Goal: Transaction & Acquisition: Purchase product/service

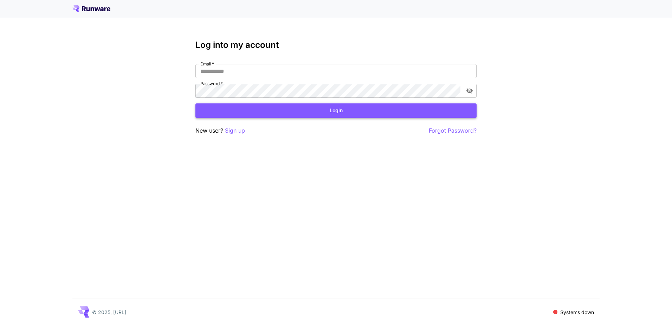
type input "**********"
click at [234, 113] on button "Login" at bounding box center [336, 110] width 281 height 14
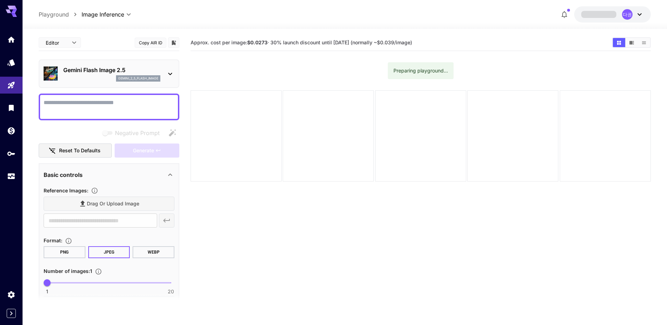
click at [175, 72] on div "Gemini Flash Image 2.5 gemini_2_5_flash_image" at bounding box center [109, 73] width 141 height 28
click at [170, 72] on icon at bounding box center [170, 74] width 8 height 8
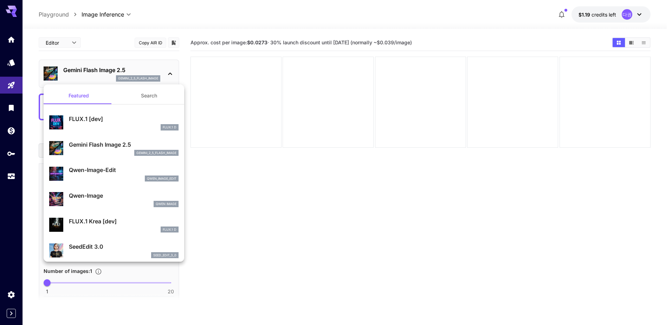
click at [126, 137] on div "Gemini Flash Image 2.5 gemini_2_5_flash_image" at bounding box center [113, 147] width 129 height 21
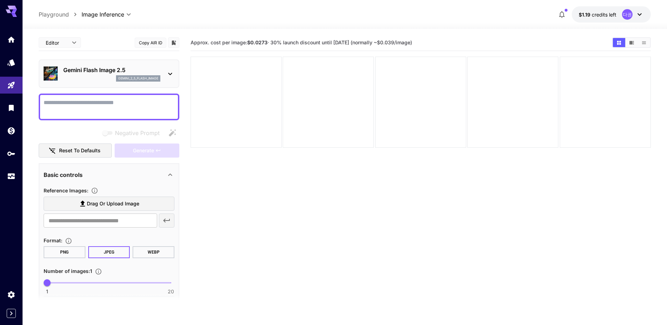
click at [50, 73] on img at bounding box center [51, 73] width 14 height 14
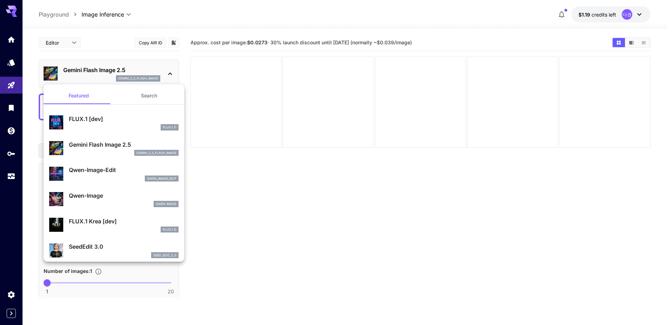
click at [50, 77] on div at bounding box center [336, 162] width 672 height 325
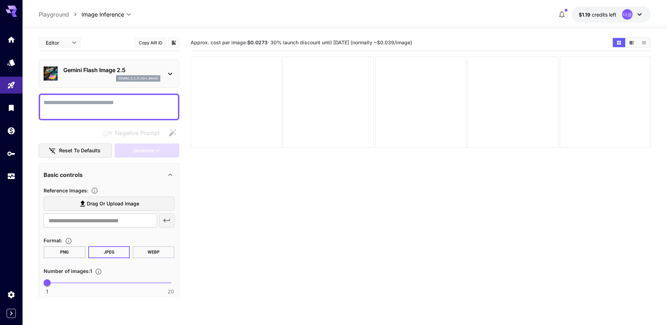
click at [301, 199] on section "Approx. cost per image: $0.0273 · 30% launch discount until [DATE] (normally ~$…" at bounding box center [421, 196] width 460 height 325
click at [141, 104] on textarea "Negative Prompt" at bounding box center [109, 106] width 131 height 17
click at [151, 106] on textarea "Negative Prompt" at bounding box center [109, 106] width 131 height 17
click at [284, 89] on div at bounding box center [328, 102] width 91 height 91
click at [89, 116] on div at bounding box center [109, 107] width 141 height 27
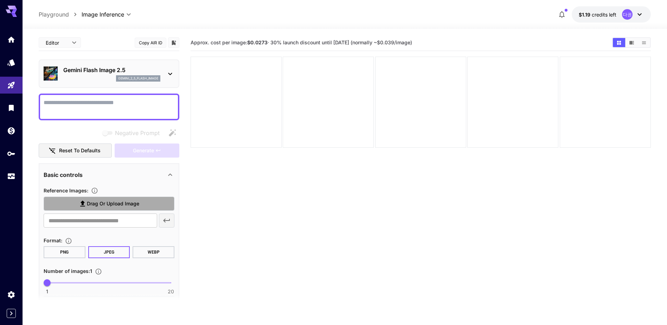
click at [83, 203] on icon at bounding box center [82, 204] width 5 height 6
click at [0, 0] on input "Drag or upload image" at bounding box center [0, 0] width 0 height 0
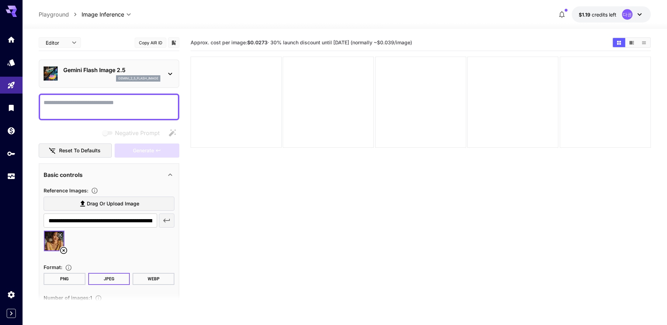
click at [100, 206] on span "Drag or upload image" at bounding box center [113, 203] width 52 height 9
click at [0, 0] on input "Drag or upload image" at bounding box center [0, 0] width 0 height 0
type input "**********"
click at [87, 108] on textarea "Negative Prompt" at bounding box center [109, 106] width 131 height 17
click at [77, 102] on textarea "Negative Prompt" at bounding box center [109, 106] width 131 height 17
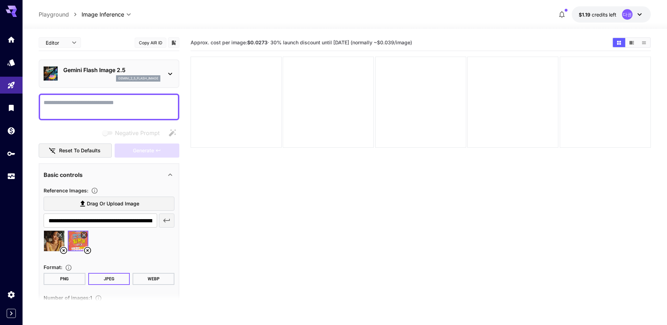
paste textarea "**********"
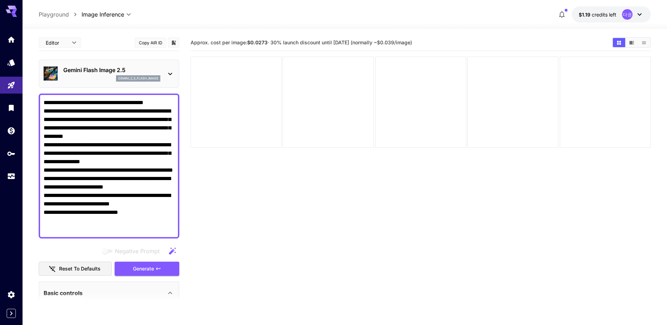
scroll to position [176, 0]
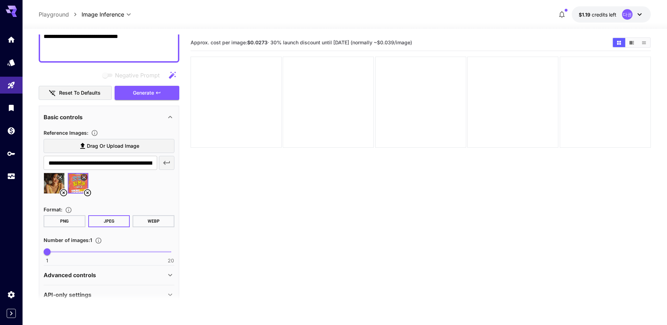
type textarea "**********"
click at [80, 273] on p "Advanced controls" at bounding box center [70, 275] width 52 height 8
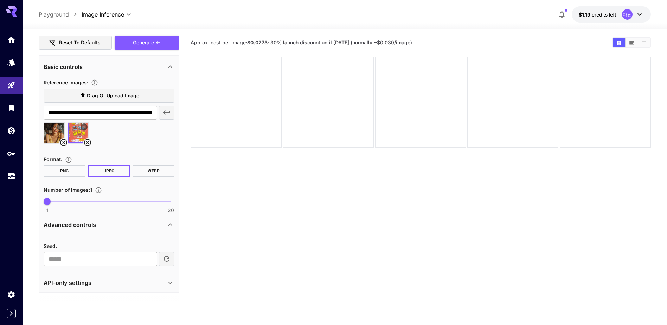
click at [106, 286] on div "API-only settings" at bounding box center [105, 282] width 122 height 8
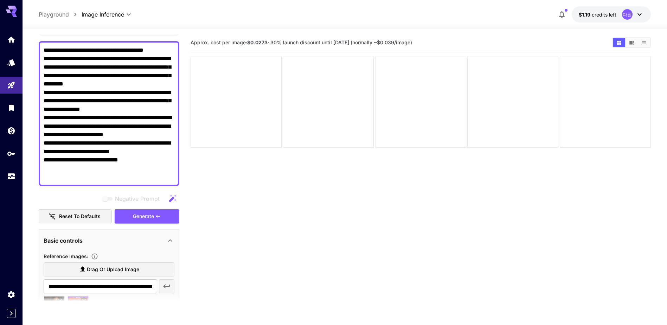
scroll to position [0, 0]
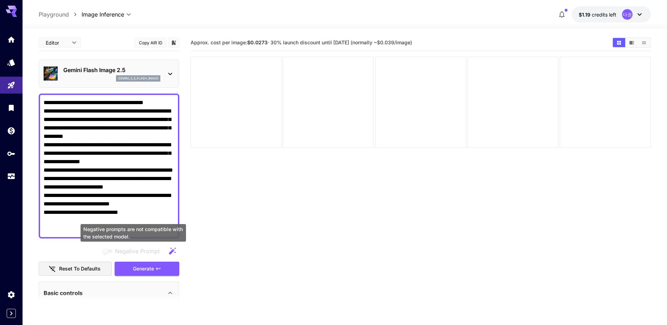
click at [116, 252] on span "Negative Prompt" at bounding box center [137, 251] width 45 height 8
click at [168, 251] on icon "button" at bounding box center [172, 251] width 8 height 8
click at [87, 267] on button "Reset to defaults" at bounding box center [75, 269] width 73 height 14
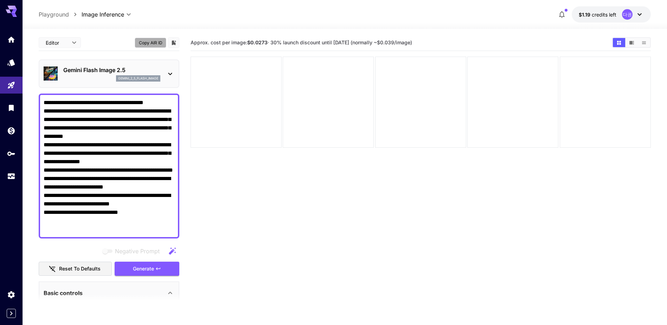
click at [153, 43] on button "Copy AIR ID" at bounding box center [151, 43] width 32 height 10
click at [153, 43] on button "Copied!" at bounding box center [151, 43] width 32 height 10
click at [77, 44] on body "**********" at bounding box center [333, 190] width 667 height 380
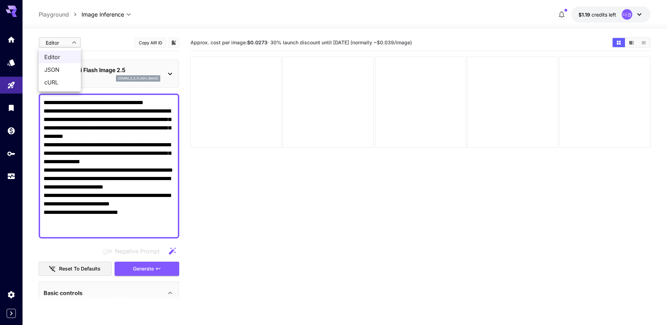
click at [101, 44] on div at bounding box center [336, 162] width 672 height 325
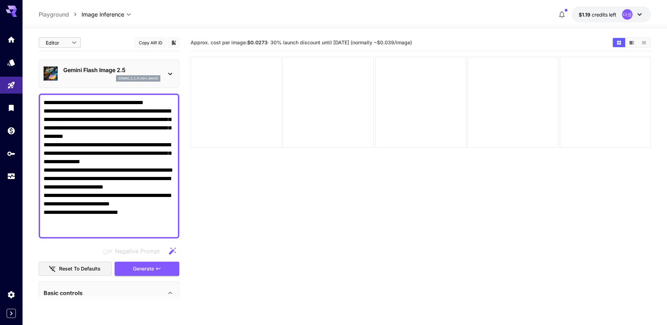
click at [178, 42] on div at bounding box center [173, 42] width 11 height 11
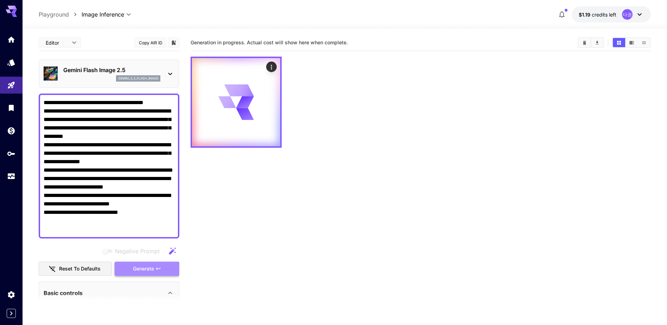
click at [177, 269] on button "Generate" at bounding box center [147, 269] width 65 height 14
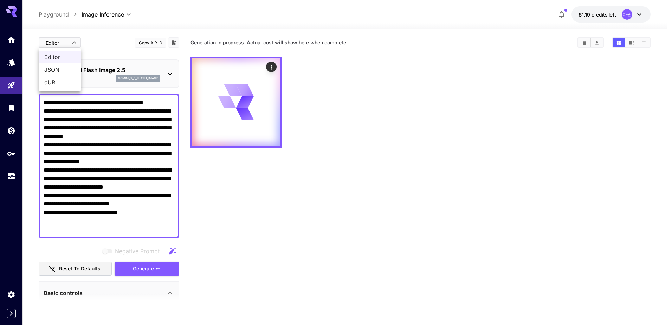
click at [57, 42] on body "**********" at bounding box center [336, 190] width 672 height 380
click at [110, 46] on div at bounding box center [336, 162] width 672 height 325
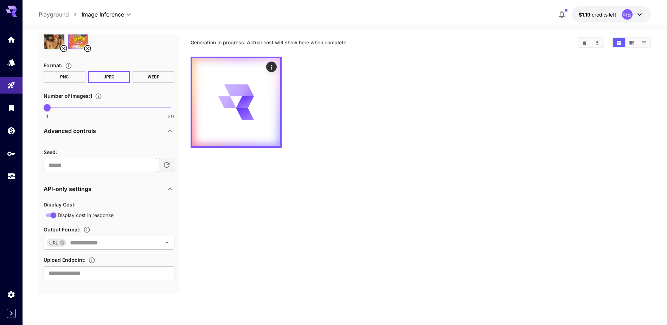
scroll to position [320, 0]
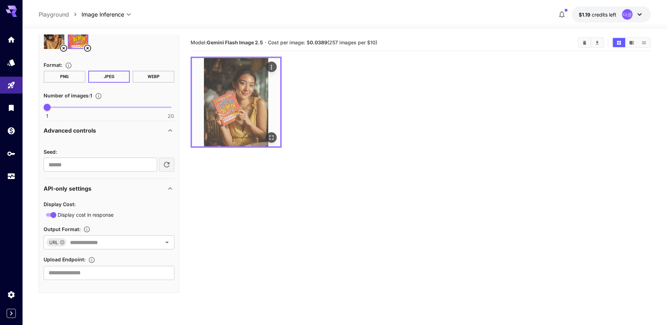
click at [247, 119] on img at bounding box center [236, 102] width 88 height 88
click at [270, 64] on icon "Actions" at bounding box center [271, 67] width 7 height 7
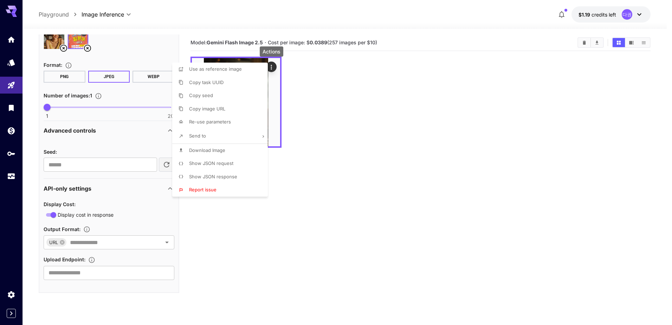
click at [208, 153] on span "Download Image" at bounding box center [207, 150] width 36 height 6
click at [418, 108] on div at bounding box center [336, 162] width 672 height 325
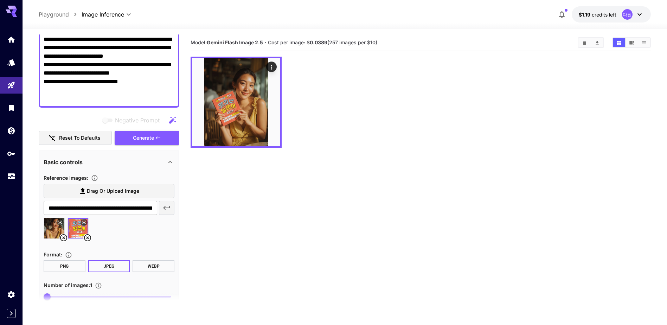
scroll to position [109, 0]
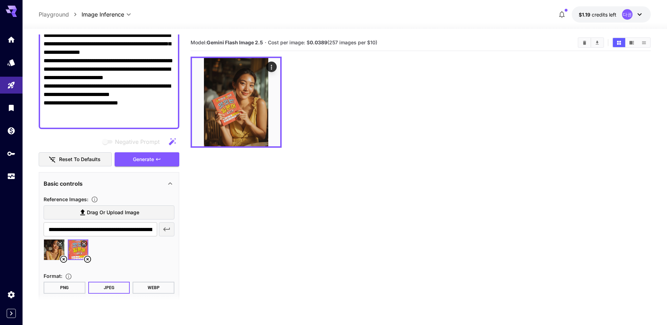
click at [82, 164] on button "Reset to defaults" at bounding box center [75, 159] width 73 height 14
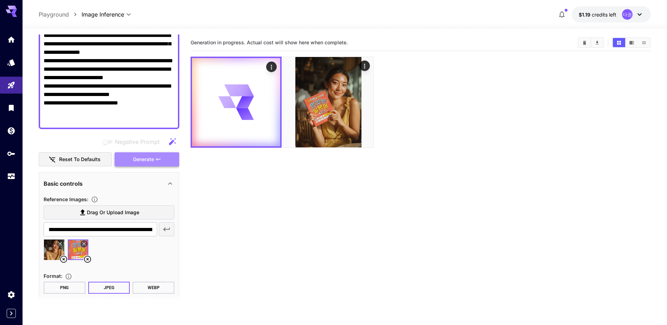
click at [166, 164] on button "Generate" at bounding box center [147, 159] width 65 height 14
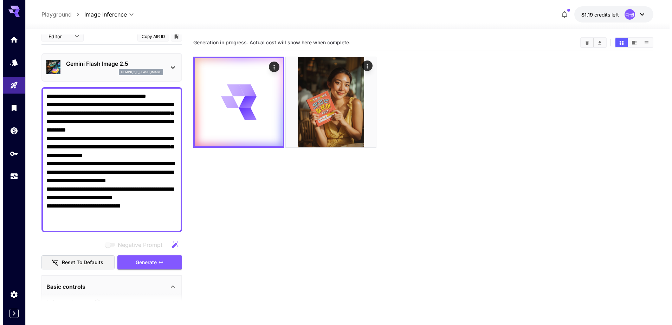
scroll to position [0, 0]
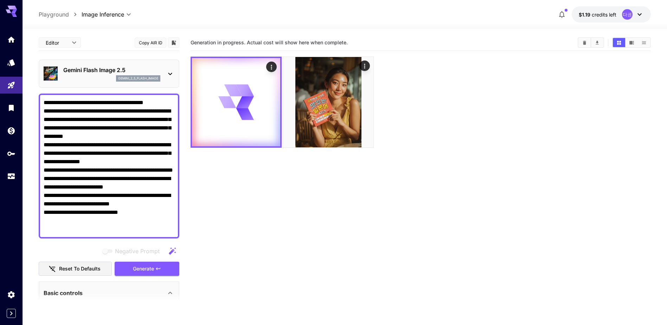
click at [132, 226] on textarea "**********" at bounding box center [109, 165] width 131 height 135
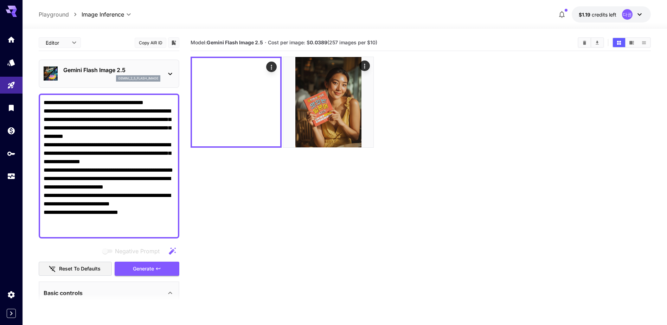
click at [151, 72] on p "Gemini Flash Image 2.5" at bounding box center [111, 70] width 97 height 8
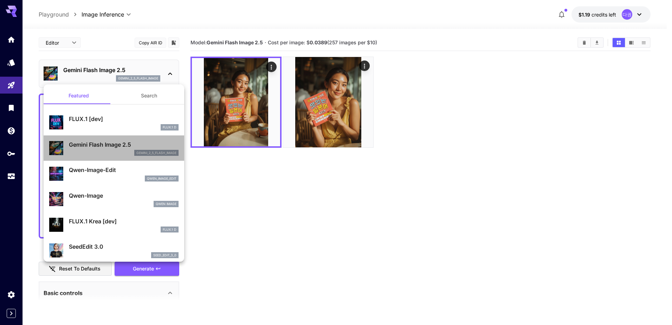
click at [168, 152] on p "gemini_2_5_flash_image" at bounding box center [156, 153] width 40 height 5
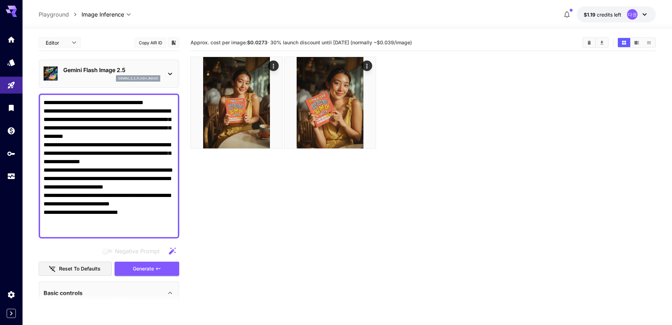
click at [69, 40] on body "**********" at bounding box center [336, 190] width 672 height 380
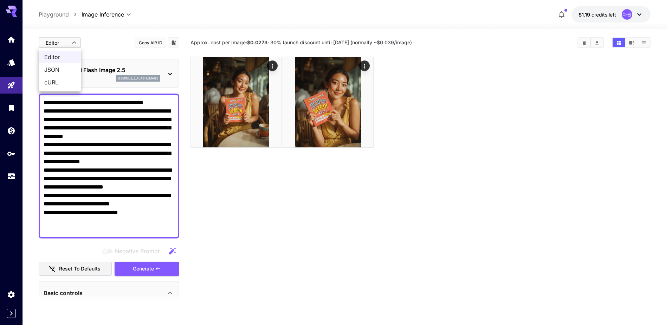
click at [69, 40] on div at bounding box center [336, 162] width 672 height 325
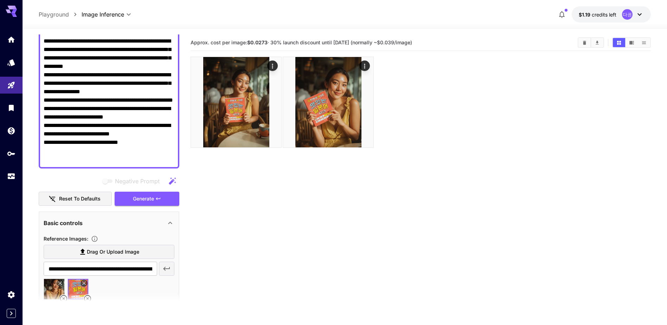
scroll to position [70, 0]
click at [112, 185] on div "Negative Prompt" at bounding box center [109, 181] width 141 height 14
click at [112, 183] on span "Negative prompts are not compatible with the selected model." at bounding box center [108, 181] width 14 height 8
click at [174, 180] on icon "button" at bounding box center [172, 181] width 8 height 8
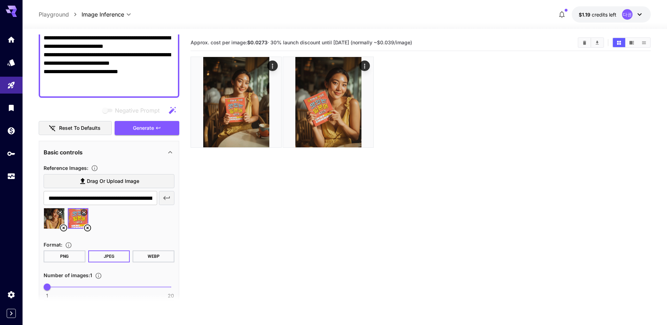
scroll to position [176, 0]
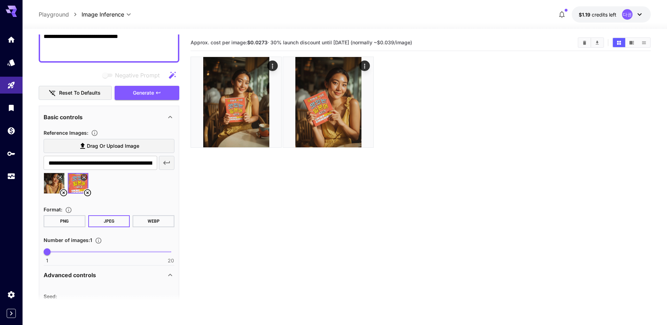
click at [85, 251] on span "1 20 1" at bounding box center [109, 251] width 124 height 11
click at [64, 252] on span at bounding box center [66, 251] width 39 height 1
click at [62, 252] on span "3" at bounding box center [60, 251] width 7 height 7
type input "*"
drag, startPoint x: 57, startPoint y: 252, endPoint x: 45, endPoint y: 253, distance: 12.0
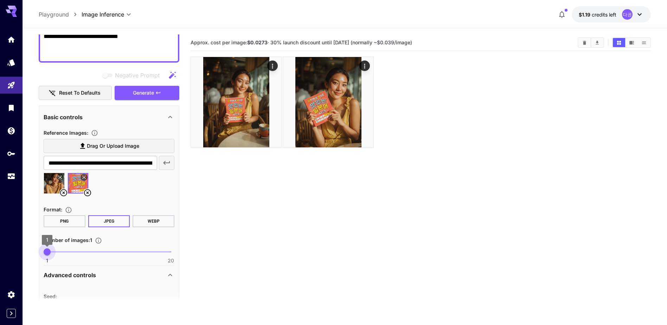
click at [45, 253] on span "1" at bounding box center [47, 251] width 7 height 7
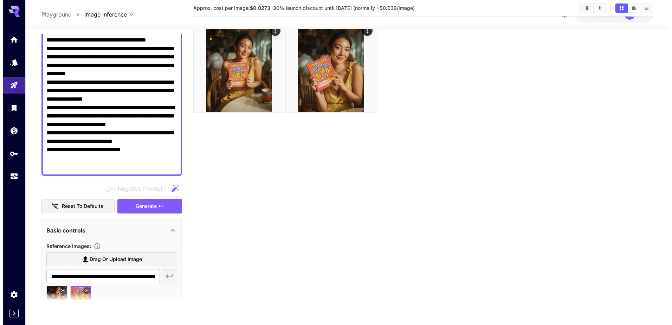
scroll to position [0, 0]
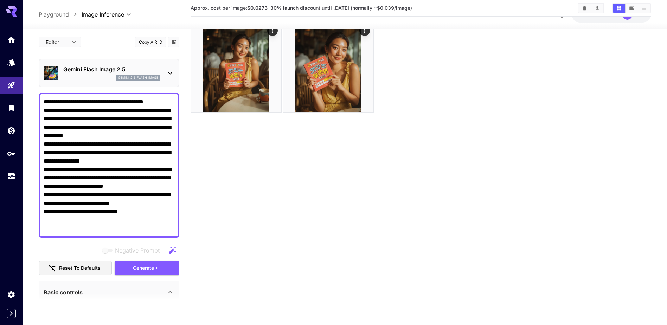
click at [59, 13] on p "Playground" at bounding box center [54, 14] width 30 height 8
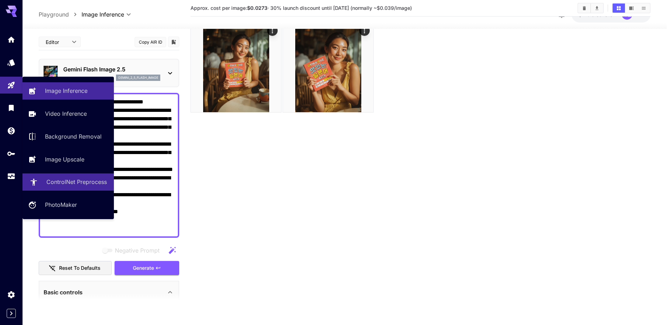
click at [101, 187] on link "ControlNet Preprocess" at bounding box center [68, 181] width 91 height 17
type input "**********"
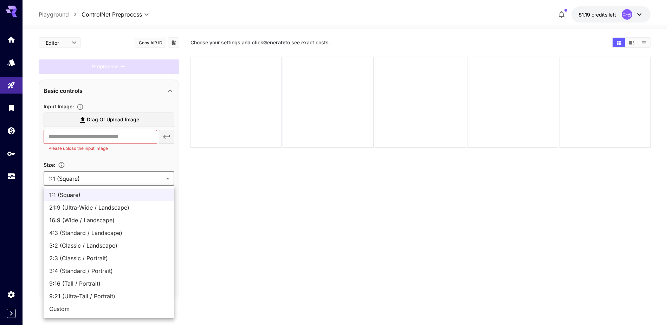
click at [102, 183] on body "**********" at bounding box center [336, 190] width 672 height 380
click at [103, 277] on li "9:16 (Tall / Portrait)" at bounding box center [109, 283] width 131 height 13
type input "**********"
type input "***"
type input "****"
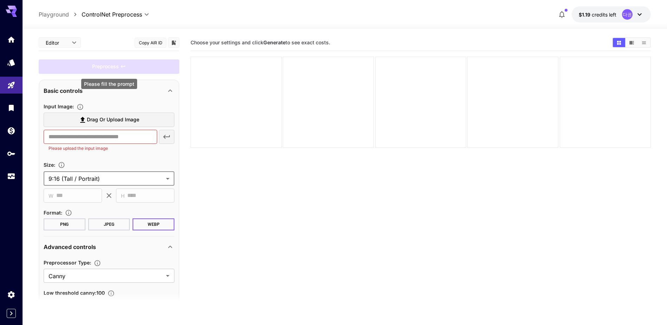
click at [112, 64] on div "Preprocess" at bounding box center [109, 66] width 141 height 14
click at [111, 65] on div "Preprocess" at bounding box center [109, 66] width 141 height 14
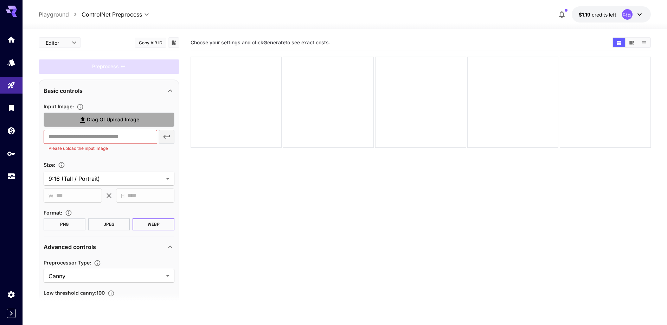
click at [91, 120] on span "Drag or upload image" at bounding box center [113, 119] width 52 height 9
click at [0, 0] on input "Drag or upload image" at bounding box center [0, 0] width 0 height 0
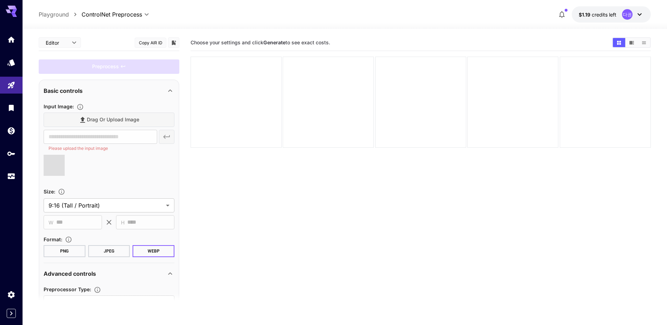
type input "**********"
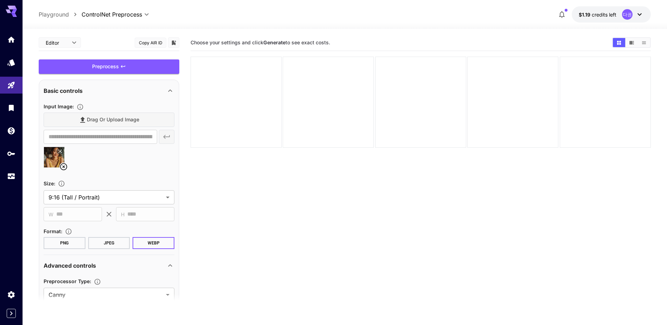
click at [132, 172] on div at bounding box center [109, 160] width 131 height 27
click at [110, 175] on div "**********" at bounding box center [109, 175] width 131 height 147
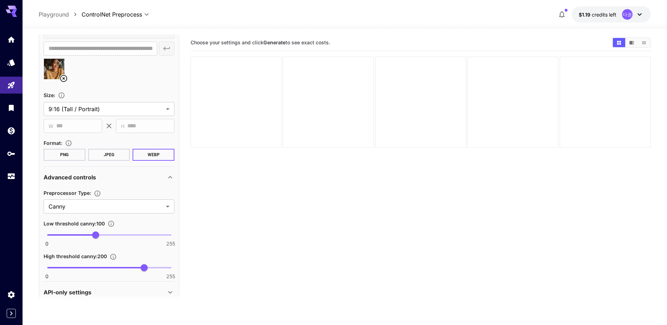
scroll to position [99, 0]
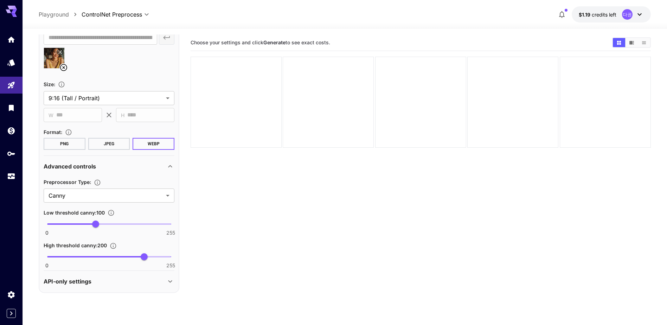
click at [89, 107] on section "**********" at bounding box center [109, 101] width 131 height 42
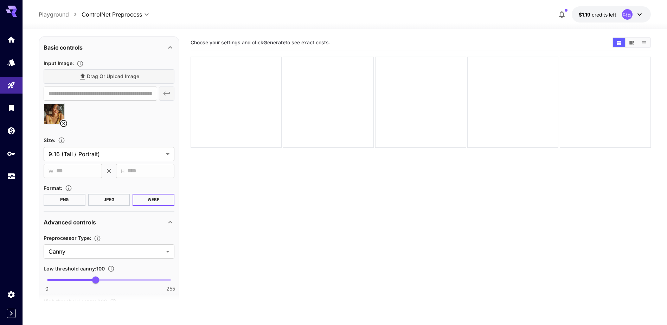
scroll to position [0, 0]
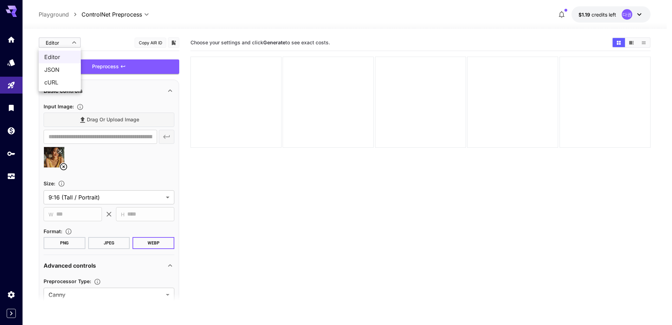
click at [73, 41] on body "**********" at bounding box center [336, 190] width 672 height 380
click at [73, 41] on div at bounding box center [336, 162] width 672 height 325
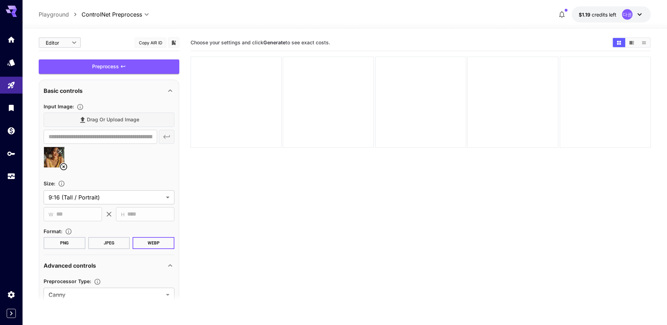
click at [116, 126] on div "Drag or upload image" at bounding box center [109, 120] width 131 height 14
click at [116, 124] on div "Drag or upload image" at bounding box center [109, 120] width 131 height 14
click at [121, 116] on div "Drag or upload image" at bounding box center [109, 120] width 131 height 14
click at [96, 121] on div "Drag or upload image" at bounding box center [109, 120] width 131 height 14
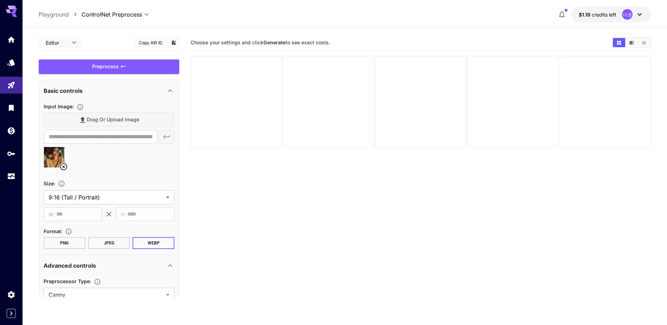
click at [78, 154] on div at bounding box center [109, 160] width 131 height 27
click at [73, 116] on div "Drag or upload image" at bounding box center [109, 120] width 131 height 14
click at [92, 119] on div "Drag or upload image" at bounding box center [109, 120] width 131 height 14
click at [90, 113] on div "Drag or upload image" at bounding box center [109, 120] width 131 height 14
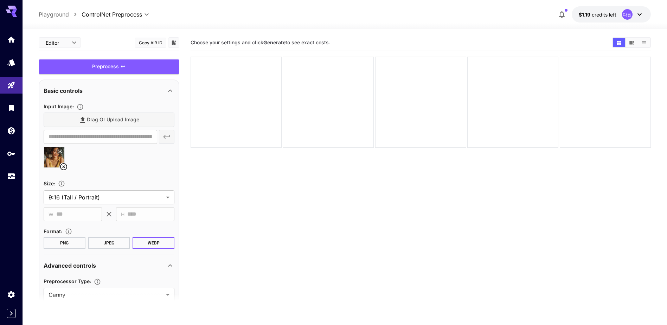
click at [90, 113] on div "Drag or upload image" at bounding box center [109, 120] width 131 height 14
click at [104, 164] on div at bounding box center [109, 160] width 131 height 27
click at [230, 98] on div at bounding box center [236, 102] width 91 height 91
drag, startPoint x: 77, startPoint y: 135, endPoint x: 81, endPoint y: 120, distance: 15.2
click at [81, 120] on div "Drag or upload image" at bounding box center [109, 120] width 131 height 14
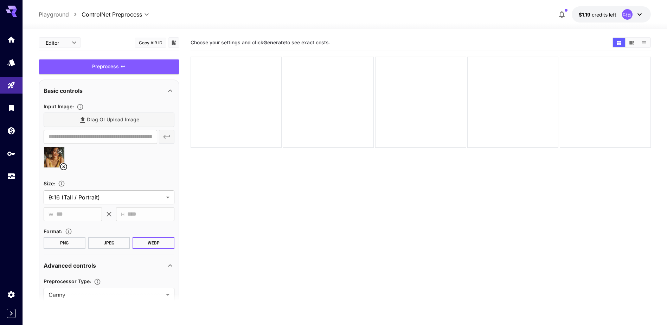
click at [87, 118] on div "Drag or upload image" at bounding box center [109, 120] width 131 height 14
click at [80, 106] on icon "Specifies the input image to be processed." at bounding box center [80, 106] width 7 height 7
click at [146, 76] on div "**********" at bounding box center [109, 213] width 141 height 358
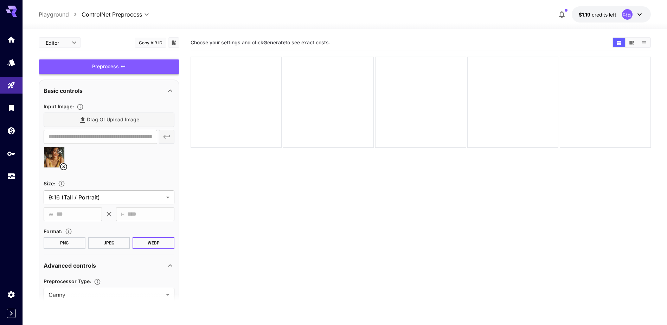
click at [149, 71] on div "Preprocess" at bounding box center [109, 66] width 141 height 14
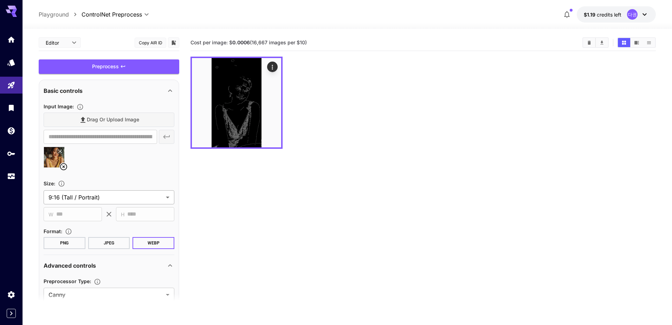
click at [124, 193] on body "**********" at bounding box center [336, 190] width 672 height 380
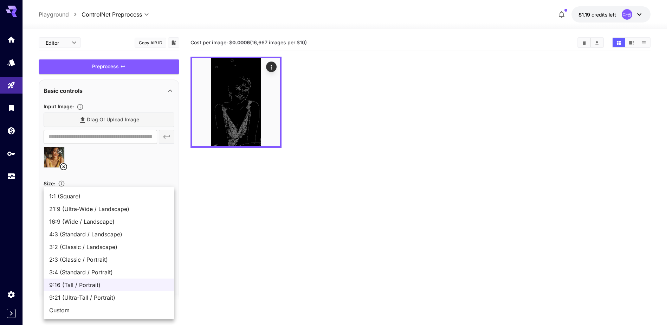
click at [127, 164] on div at bounding box center [336, 162] width 672 height 325
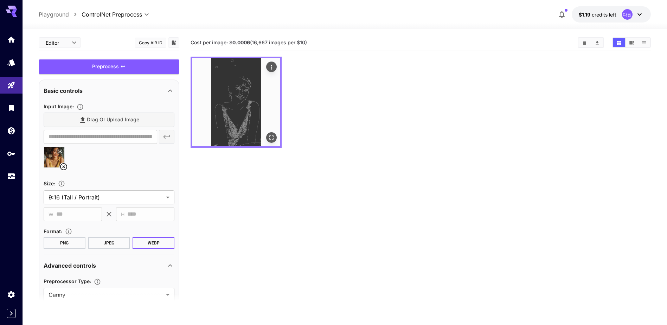
click at [229, 111] on img at bounding box center [236, 102] width 88 height 88
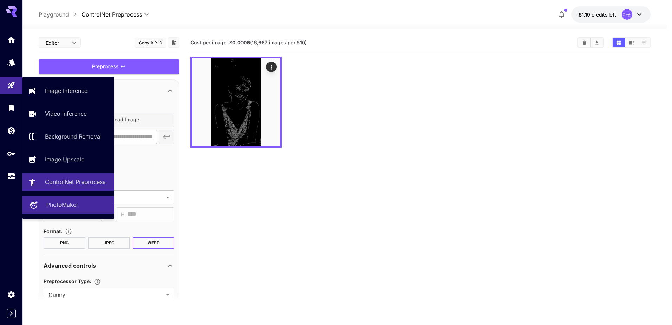
click at [88, 210] on link "PhotoMaker" at bounding box center [68, 204] width 91 height 17
type input "**********"
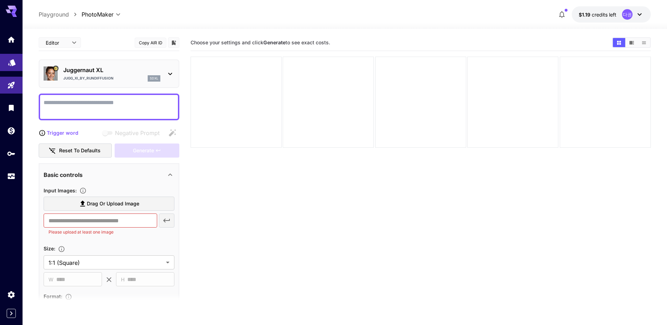
click at [20, 65] on link at bounding box center [11, 62] width 23 height 17
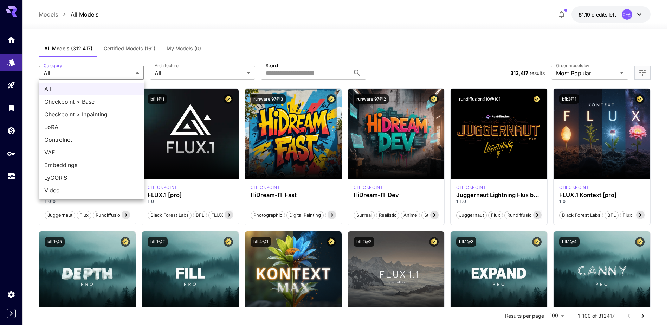
click at [130, 48] on div at bounding box center [336, 162] width 672 height 325
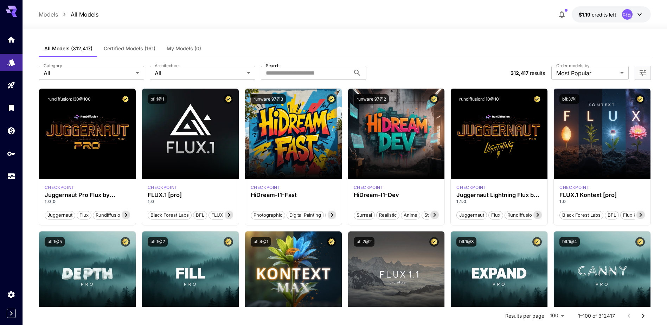
click at [130, 48] on span "Certified Models (161)" at bounding box center [130, 48] width 52 height 6
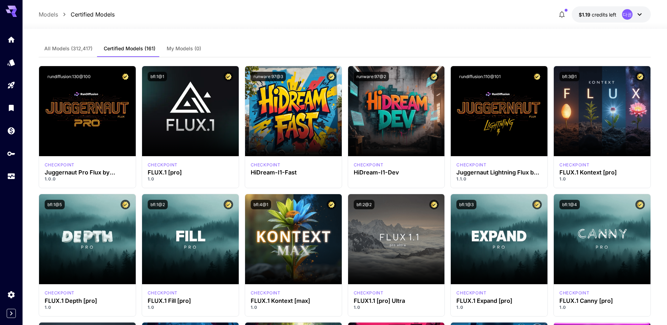
click at [180, 49] on span "My Models (0)" at bounding box center [184, 48] width 34 height 6
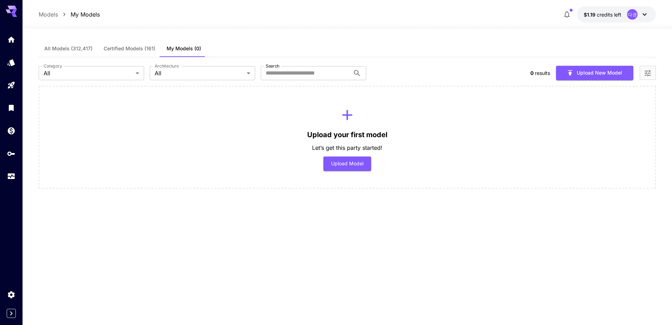
click at [120, 49] on span "Certified Models (161)" at bounding box center [130, 48] width 52 height 6
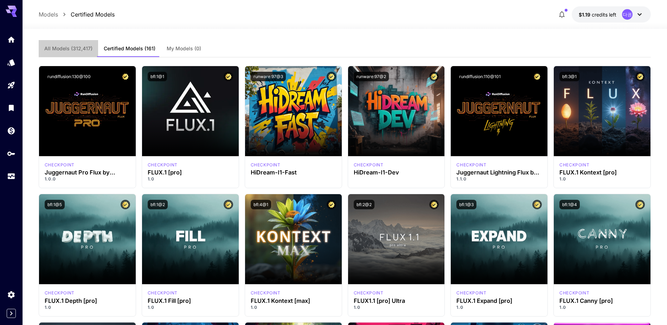
click at [92, 49] on button "All Models (312,417)" at bounding box center [68, 48] width 59 height 17
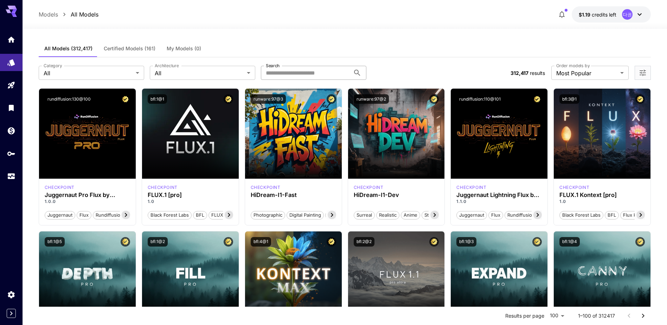
click at [263, 73] on input "Search" at bounding box center [305, 73] width 89 height 14
type input "*"
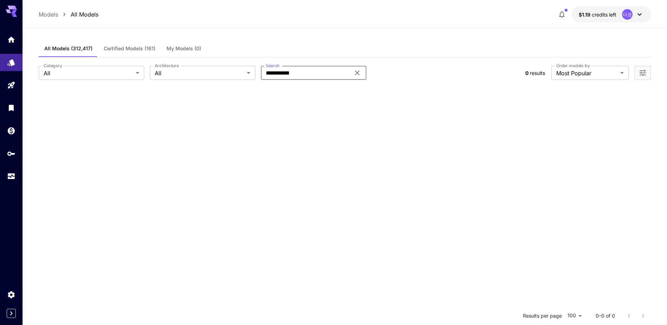
drag, startPoint x: 326, startPoint y: 73, endPoint x: 74, endPoint y: 63, distance: 252.0
click at [88, 63] on div "**********" at bounding box center [345, 72] width 612 height 31
type input "*"
click at [11, 5] on div at bounding box center [11, 8] width 23 height 17
click at [9, 18] on div at bounding box center [11, 102] width 23 height 171
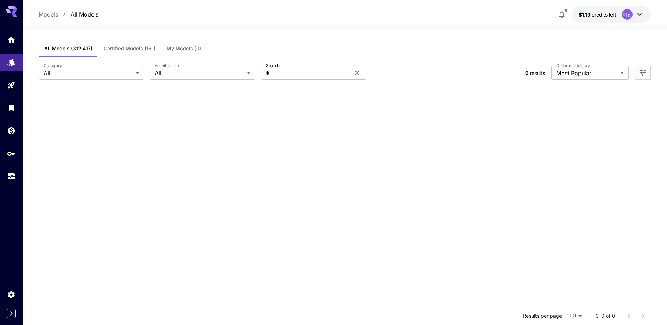
click at [9, 14] on icon at bounding box center [11, 11] width 11 height 11
click at [11, 40] on icon "Home" at bounding box center [12, 37] width 8 height 8
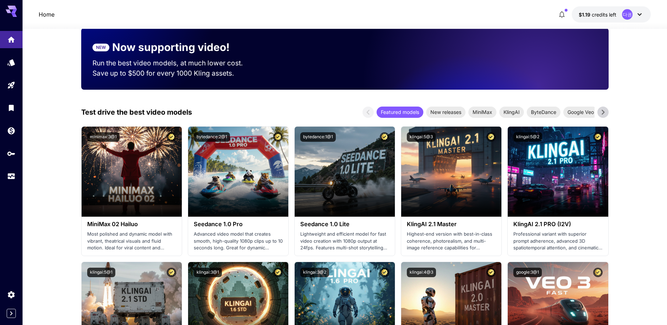
scroll to position [105, 0]
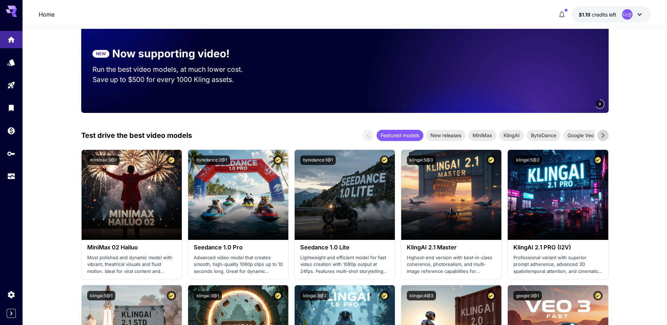
click at [498, 69] on video at bounding box center [510, 65] width 197 height 95
click at [513, 90] on video at bounding box center [510, 65] width 197 height 95
click at [427, 97] on video at bounding box center [510, 65] width 197 height 95
click at [247, 83] on p "Save up to $350 for every 1000 Minimax assets." at bounding box center [174, 80] width 164 height 10
click at [563, 15] on icon "button" at bounding box center [562, 14] width 8 height 8
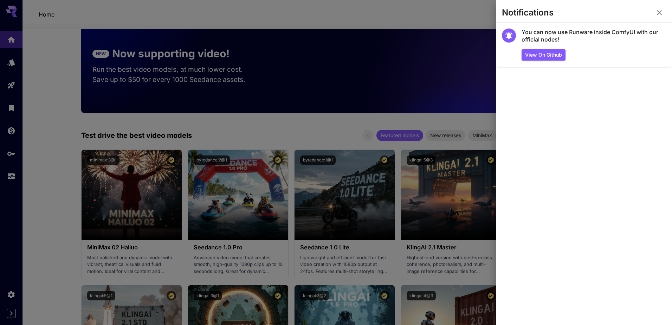
click at [463, 19] on div at bounding box center [336, 162] width 672 height 325
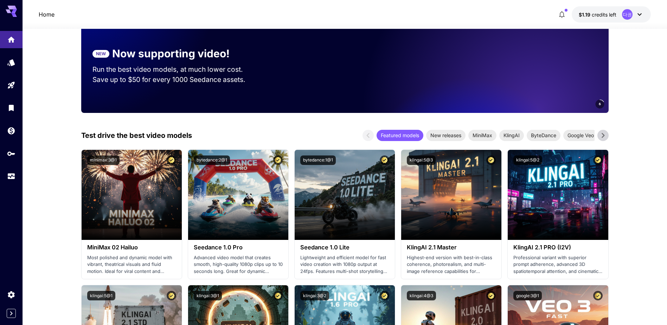
click at [462, 68] on video at bounding box center [510, 65] width 197 height 95
click at [214, 69] on p "Run the best video models, at much lower cost." at bounding box center [174, 69] width 164 height 10
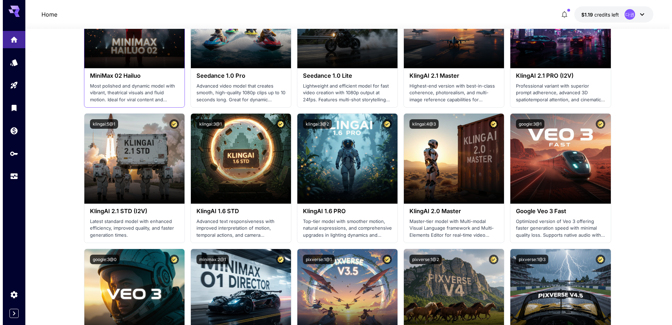
scroll to position [281, 0]
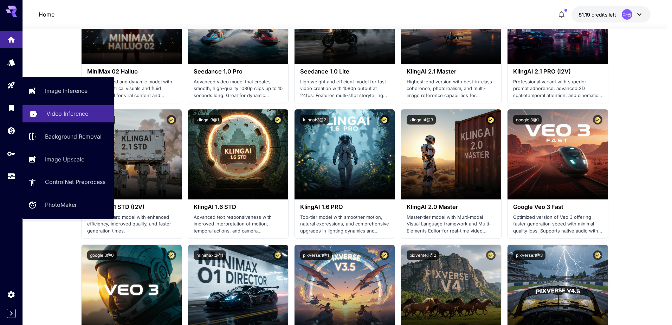
click at [74, 117] on p "Video Inference" at bounding box center [67, 113] width 42 height 8
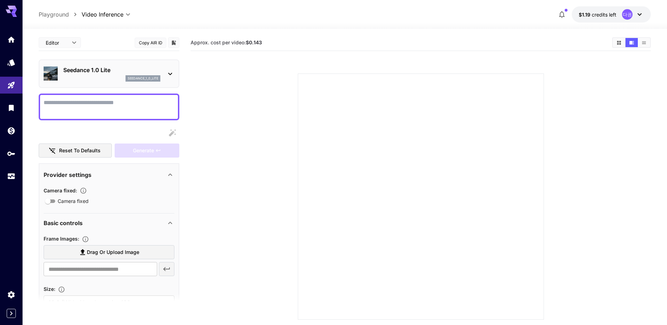
click at [172, 76] on icon at bounding box center [170, 74] width 8 height 8
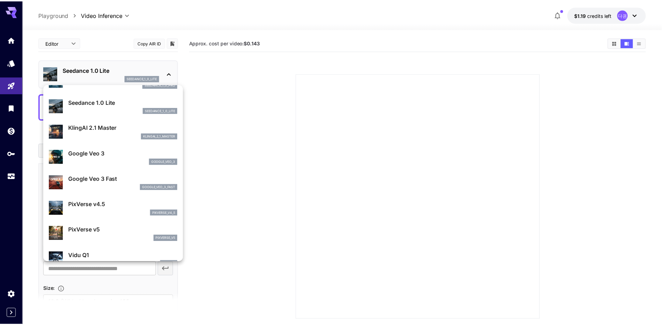
scroll to position [70, 0]
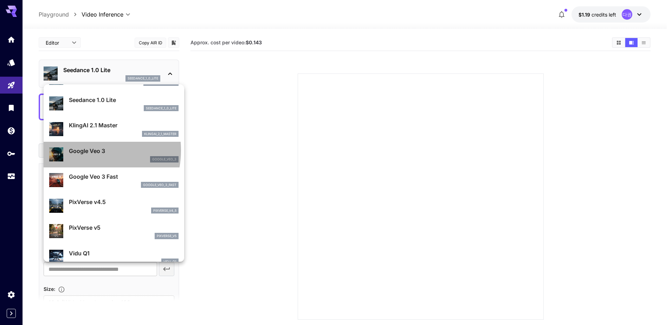
click at [83, 150] on p "Google Veo 3" at bounding box center [124, 151] width 110 height 8
type input "**********"
type input "****"
type input "***"
type input "*"
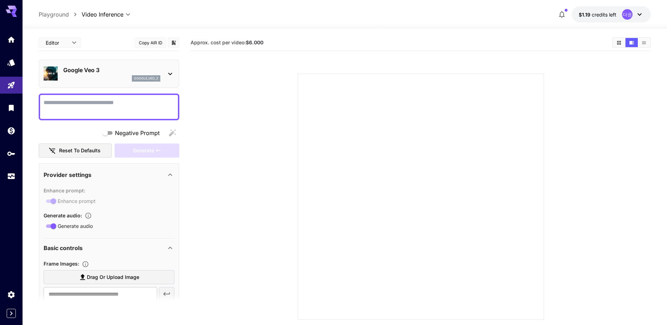
click at [104, 109] on textarea "Negative Prompt" at bounding box center [109, 106] width 131 height 17
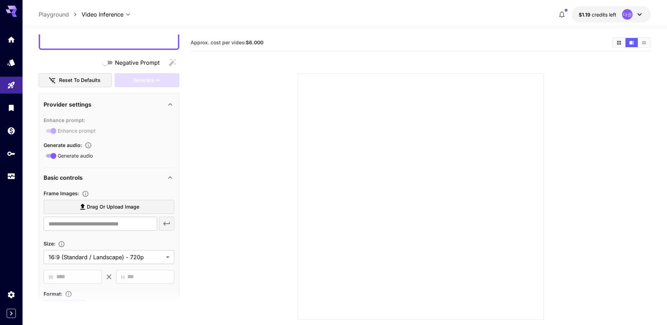
click at [110, 205] on span "Drag or upload image" at bounding box center [113, 207] width 52 height 9
click at [0, 0] on input "Drag or upload image" at bounding box center [0, 0] width 0 height 0
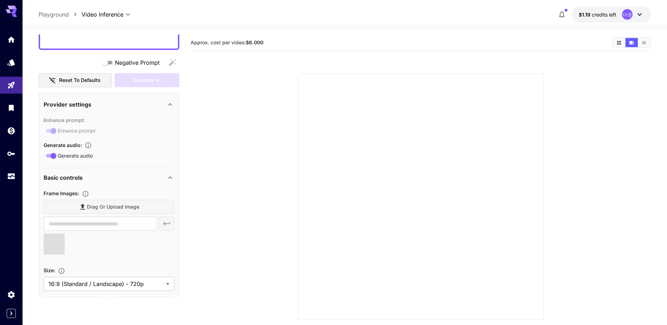
type input "**********"
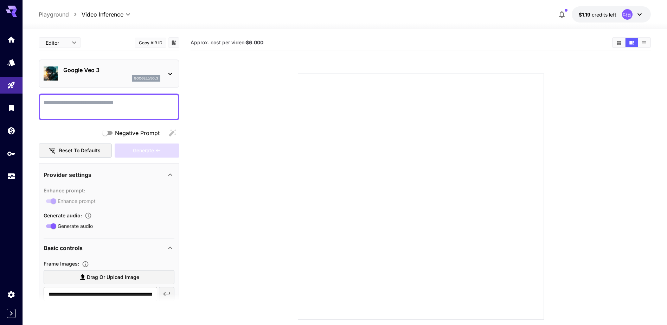
click at [83, 113] on textarea "Negative Prompt" at bounding box center [109, 106] width 131 height 17
paste textarea "**********"
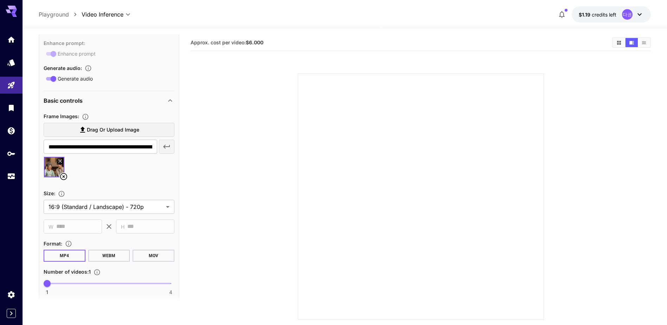
scroll to position [535, 0]
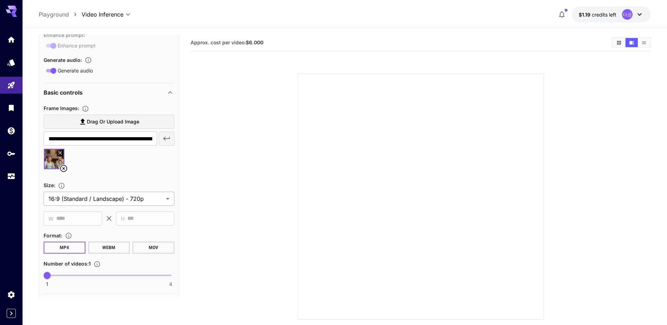
type textarea "**********"
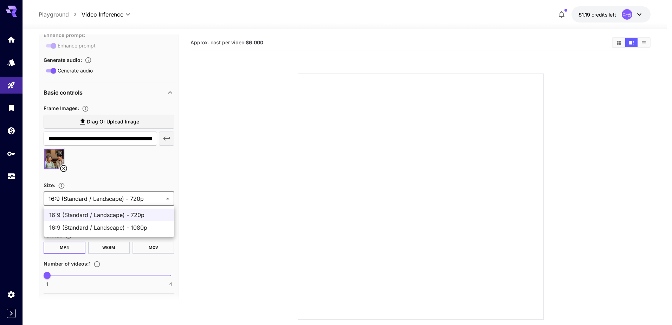
click at [151, 203] on body "**********" at bounding box center [336, 190] width 672 height 380
click at [141, 231] on span "16:9 (Standard / Landscape) - 1080p" at bounding box center [109, 227] width 120 height 8
type input "**********"
type input "****"
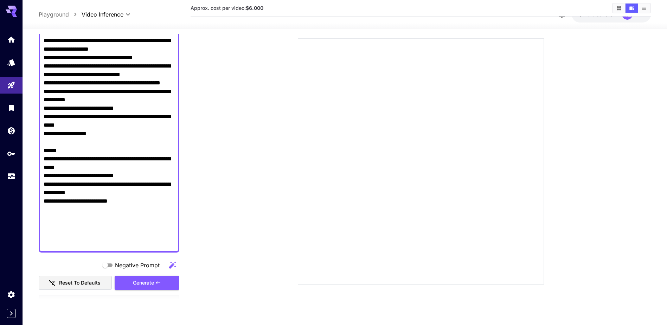
scroll to position [281, 0]
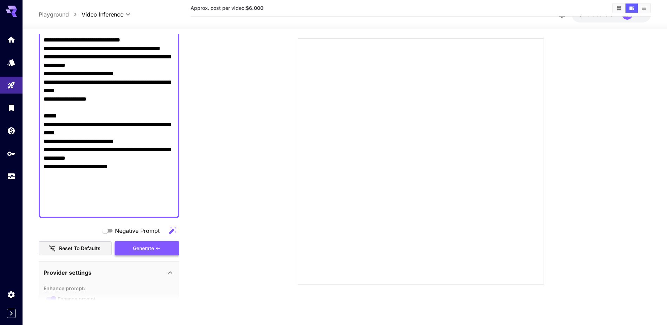
click at [150, 246] on div "Generate" at bounding box center [147, 248] width 65 height 14
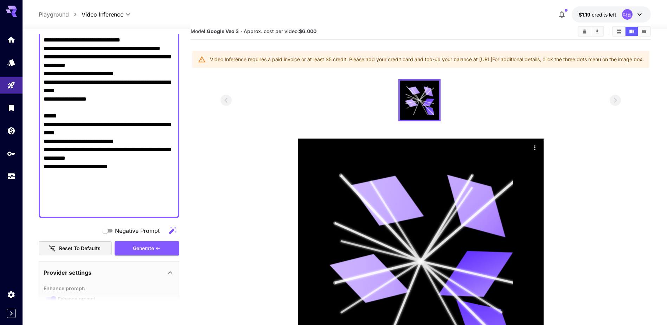
scroll to position [0, 0]
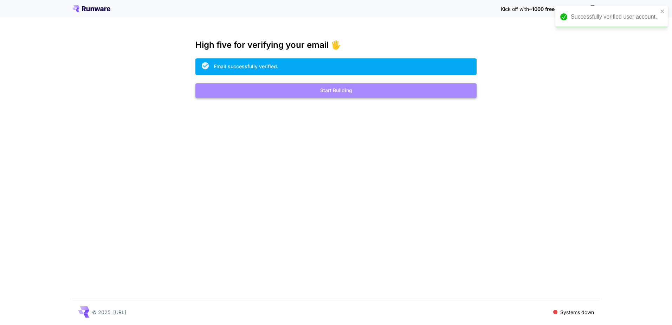
click at [337, 96] on button "Start Building" at bounding box center [336, 90] width 281 height 14
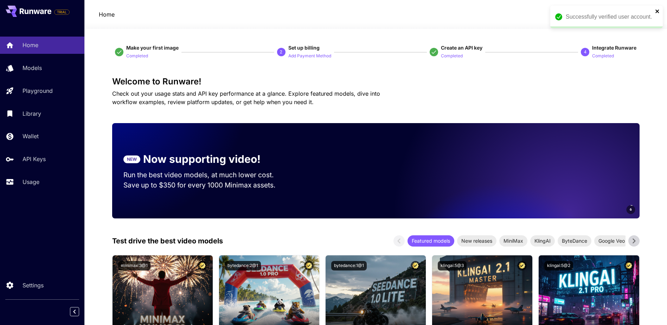
click at [658, 9] on icon "close" at bounding box center [657, 11] width 5 height 6
click at [600, 15] on span "credits left" at bounding box center [606, 15] width 25 height 6
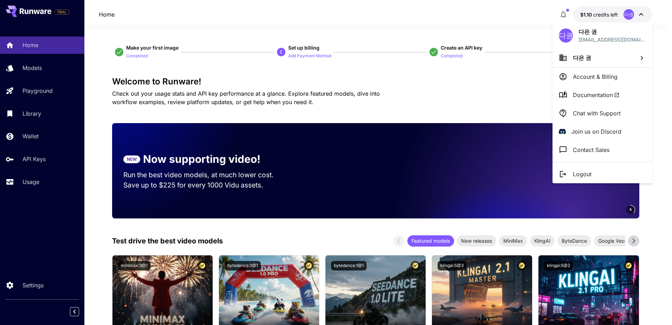
click at [488, 88] on div at bounding box center [336, 162] width 672 height 325
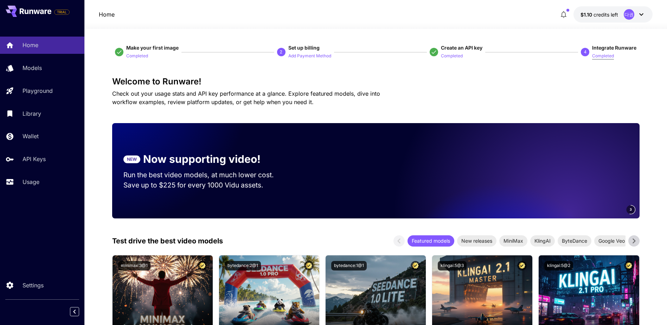
click at [612, 58] on p "Completed" at bounding box center [603, 56] width 22 height 7
click at [612, 48] on span "Integrate Runware" at bounding box center [614, 48] width 44 height 6
click at [604, 47] on span "Integrate Runware" at bounding box center [614, 48] width 44 height 6
drag, startPoint x: 595, startPoint y: 47, endPoint x: 634, endPoint y: 48, distance: 39.0
click at [634, 48] on span "Integrate Runware" at bounding box center [614, 48] width 44 height 6
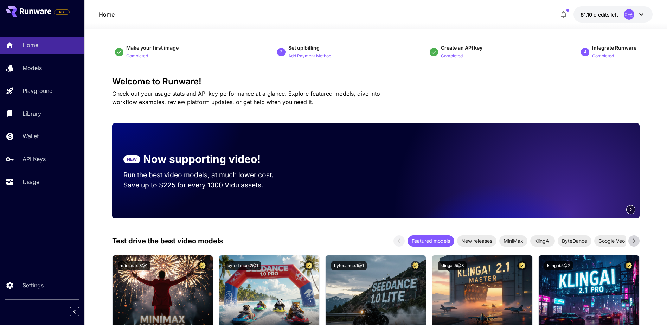
click at [506, 194] on video at bounding box center [541, 170] width 197 height 95
click at [626, 18] on div "다권" at bounding box center [629, 14] width 11 height 11
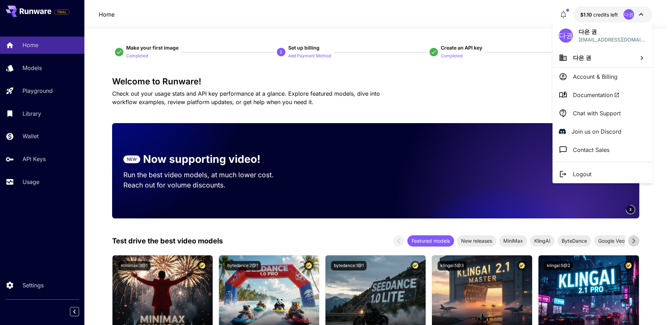
click at [582, 15] on div at bounding box center [336, 162] width 672 height 325
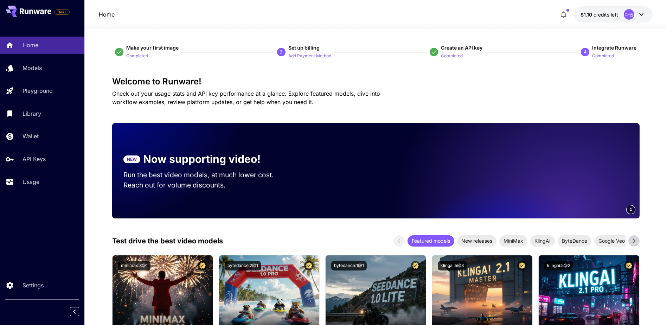
click at [584, 14] on span "$1.10" at bounding box center [587, 15] width 13 height 6
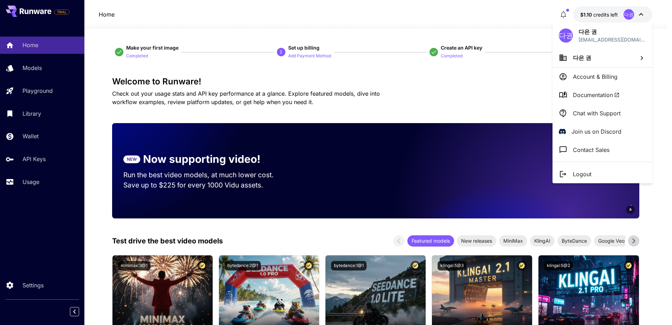
click at [28, 181] on div at bounding box center [336, 162] width 672 height 325
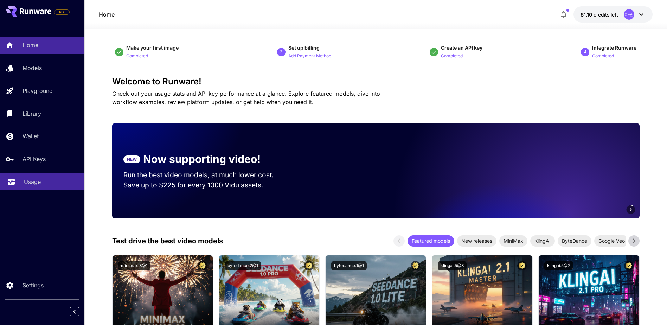
click at [25, 184] on p "Usage" at bounding box center [32, 182] width 17 height 8
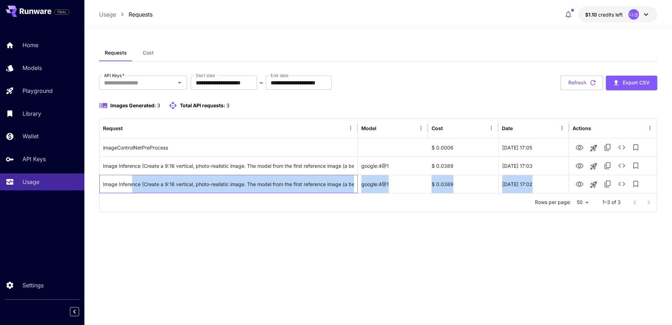
drag, startPoint x: 133, startPoint y: 183, endPoint x: 491, endPoint y: 222, distance: 359.7
click at [491, 222] on div "**********" at bounding box center [378, 176] width 558 height 265
drag, startPoint x: 491, startPoint y: 222, endPoint x: 481, endPoint y: 233, distance: 15.4
click at [481, 233] on div "**********" at bounding box center [378, 176] width 558 height 265
click at [454, 242] on div "**********" at bounding box center [378, 176] width 558 height 265
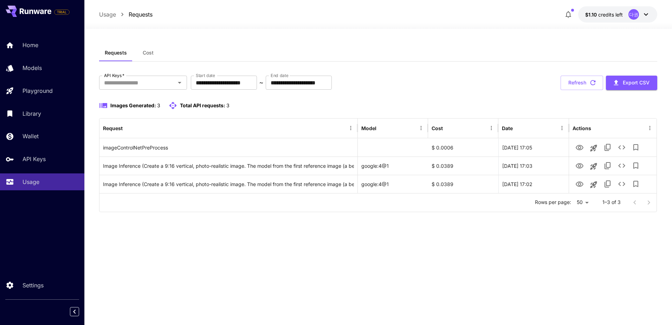
click at [145, 59] on button "Cost" at bounding box center [149, 52] width 32 height 17
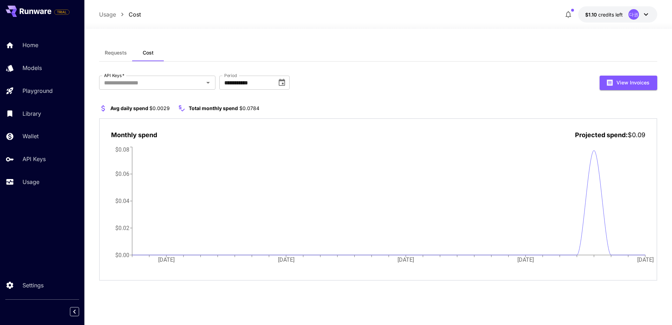
click at [118, 59] on button "Requests" at bounding box center [115, 52] width 33 height 17
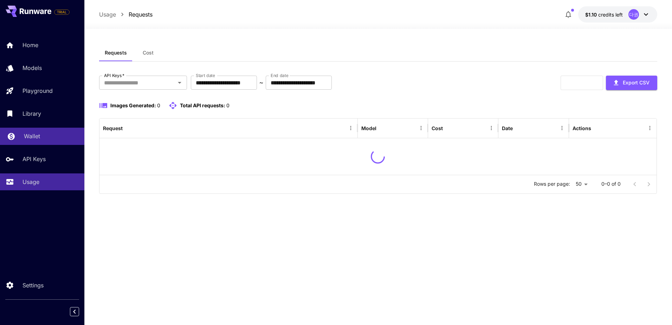
click at [46, 132] on div "Wallet" at bounding box center [51, 136] width 55 height 8
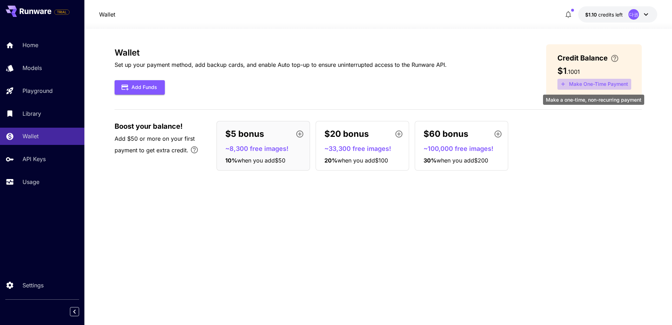
click at [596, 88] on button "Make One-Time Payment" at bounding box center [595, 84] width 74 height 11
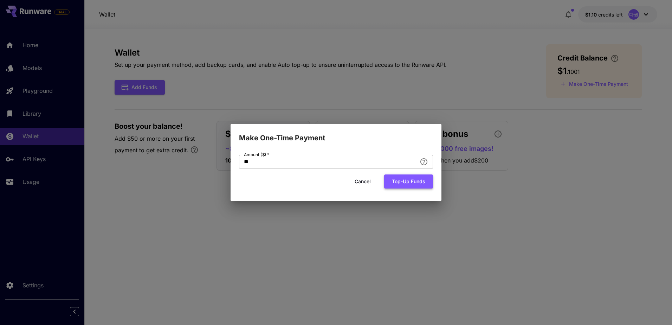
click at [401, 180] on button "Top-up funds" at bounding box center [408, 181] width 49 height 14
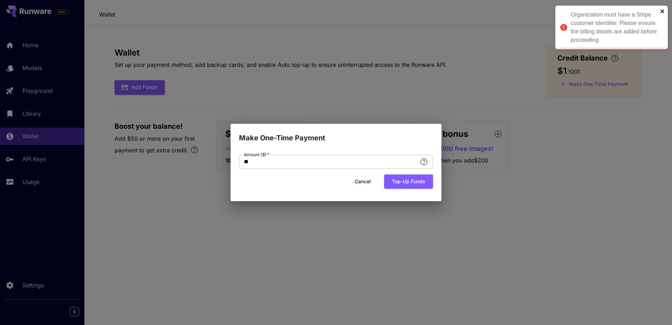
click at [661, 10] on icon "close" at bounding box center [663, 11] width 4 height 4
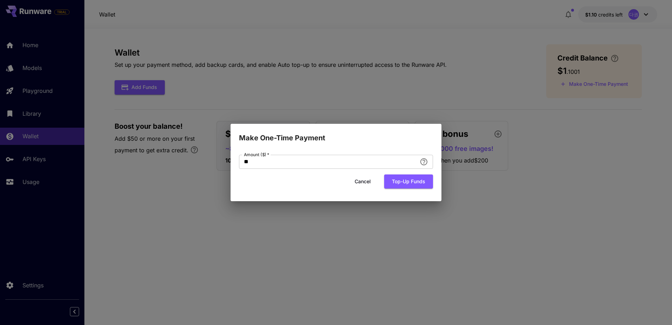
click at [613, 116] on div "Make One-Time Payment Amount ($)   * ** Amount ($)   * Cancel Top-up funds" at bounding box center [336, 162] width 672 height 325
click at [372, 182] on button "Cancel" at bounding box center [363, 181] width 32 height 14
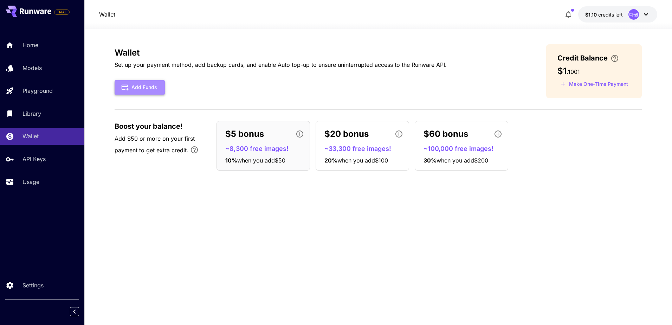
click at [145, 89] on button "Add Funds" at bounding box center [140, 87] width 50 height 14
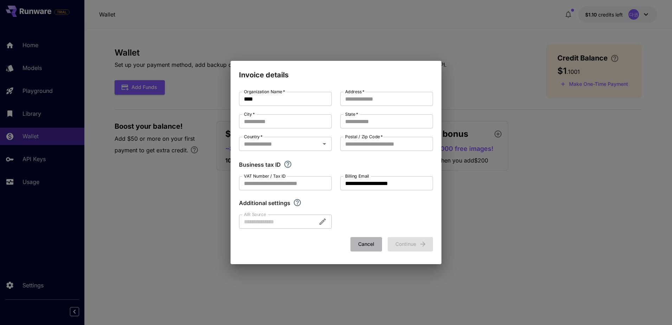
click at [368, 248] on button "Cancel" at bounding box center [367, 244] width 32 height 14
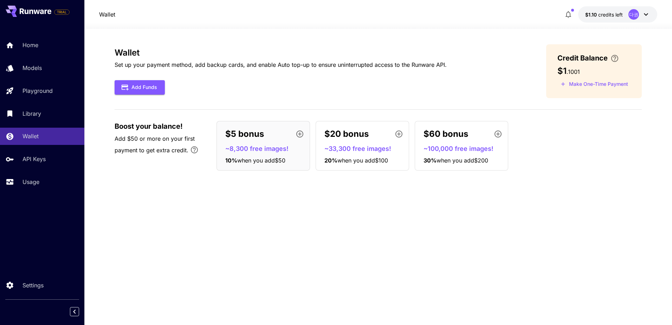
click at [258, 243] on div "Wallet Set up your payment method, add backup cards, and enable Auto top-up to …" at bounding box center [378, 176] width 527 height 265
